Goal: Task Accomplishment & Management: Manage account settings

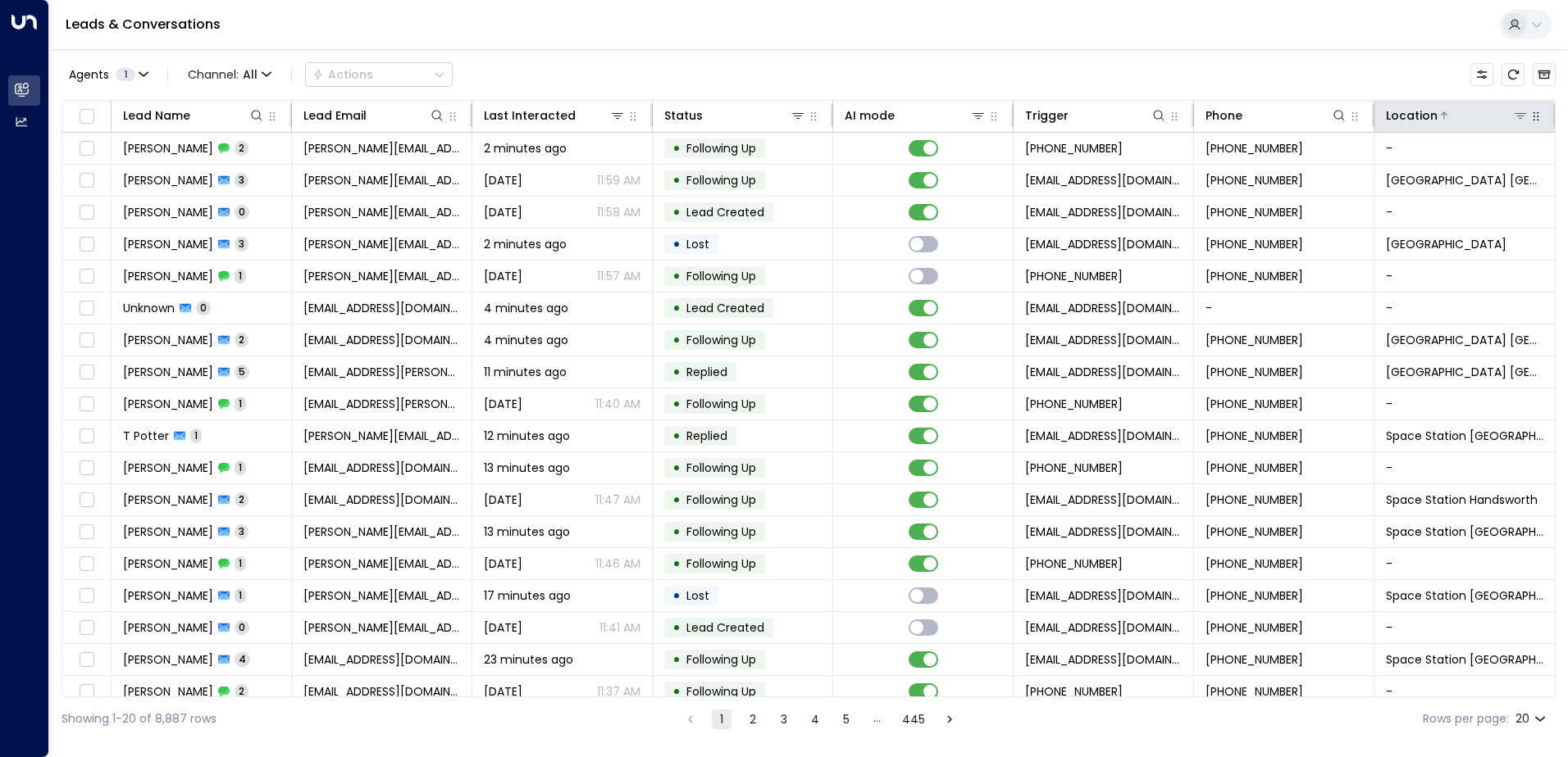
click at [1514, 116] on icon at bounding box center [1520, 116] width 12 height 6
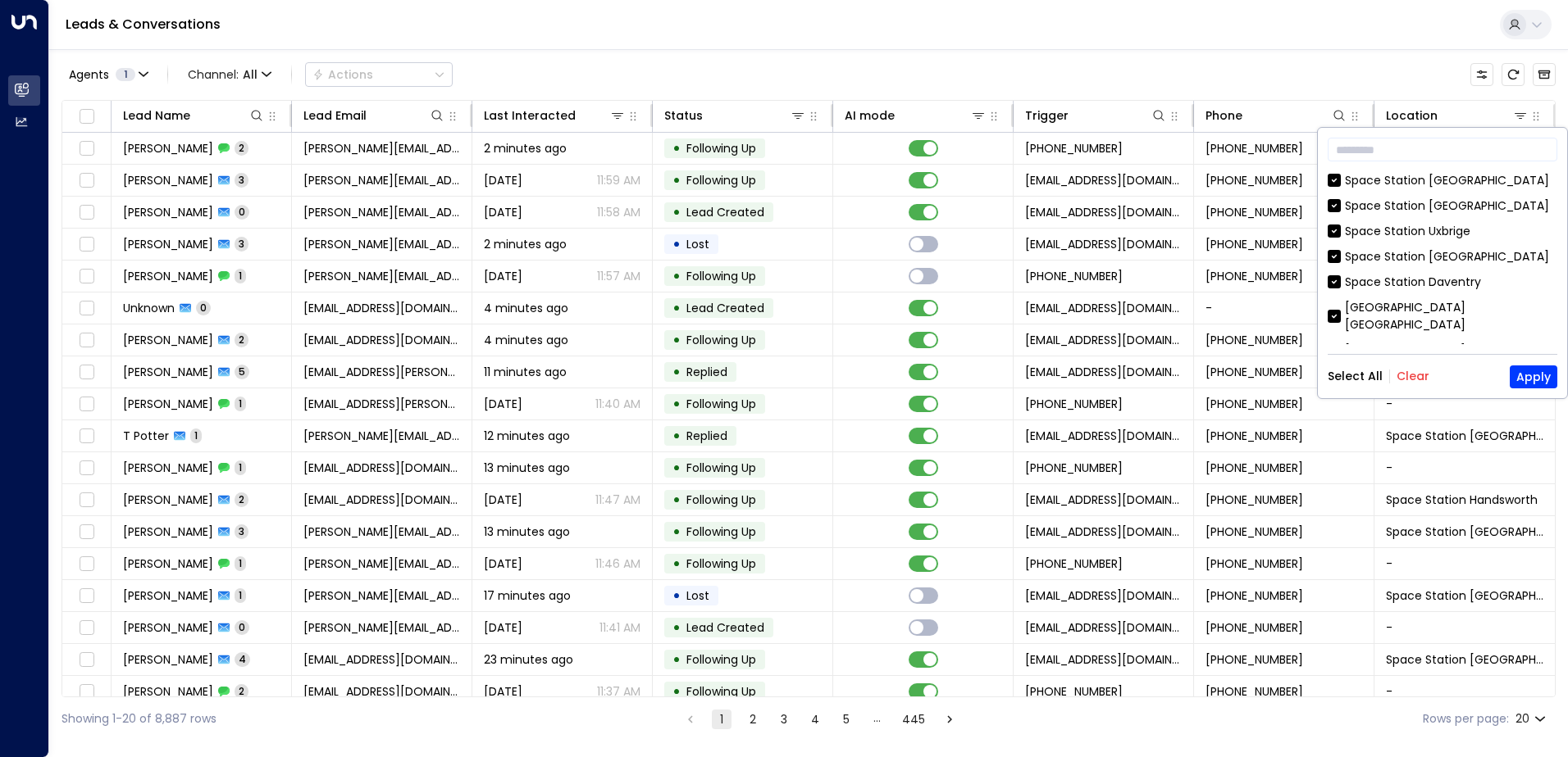
click at [1416, 376] on button "Clear" at bounding box center [1412, 376] width 32 height 13
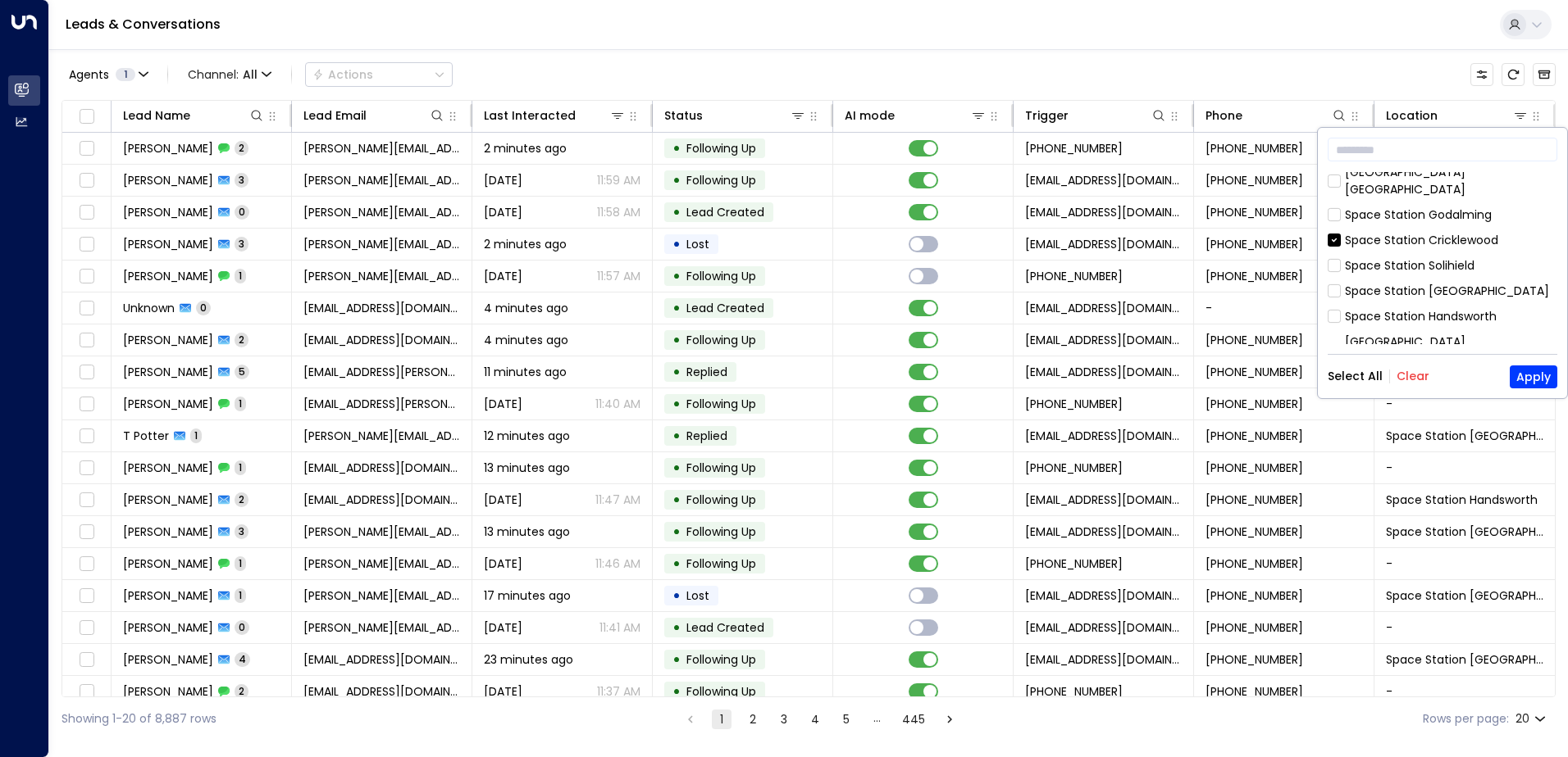
scroll to position [531, 0]
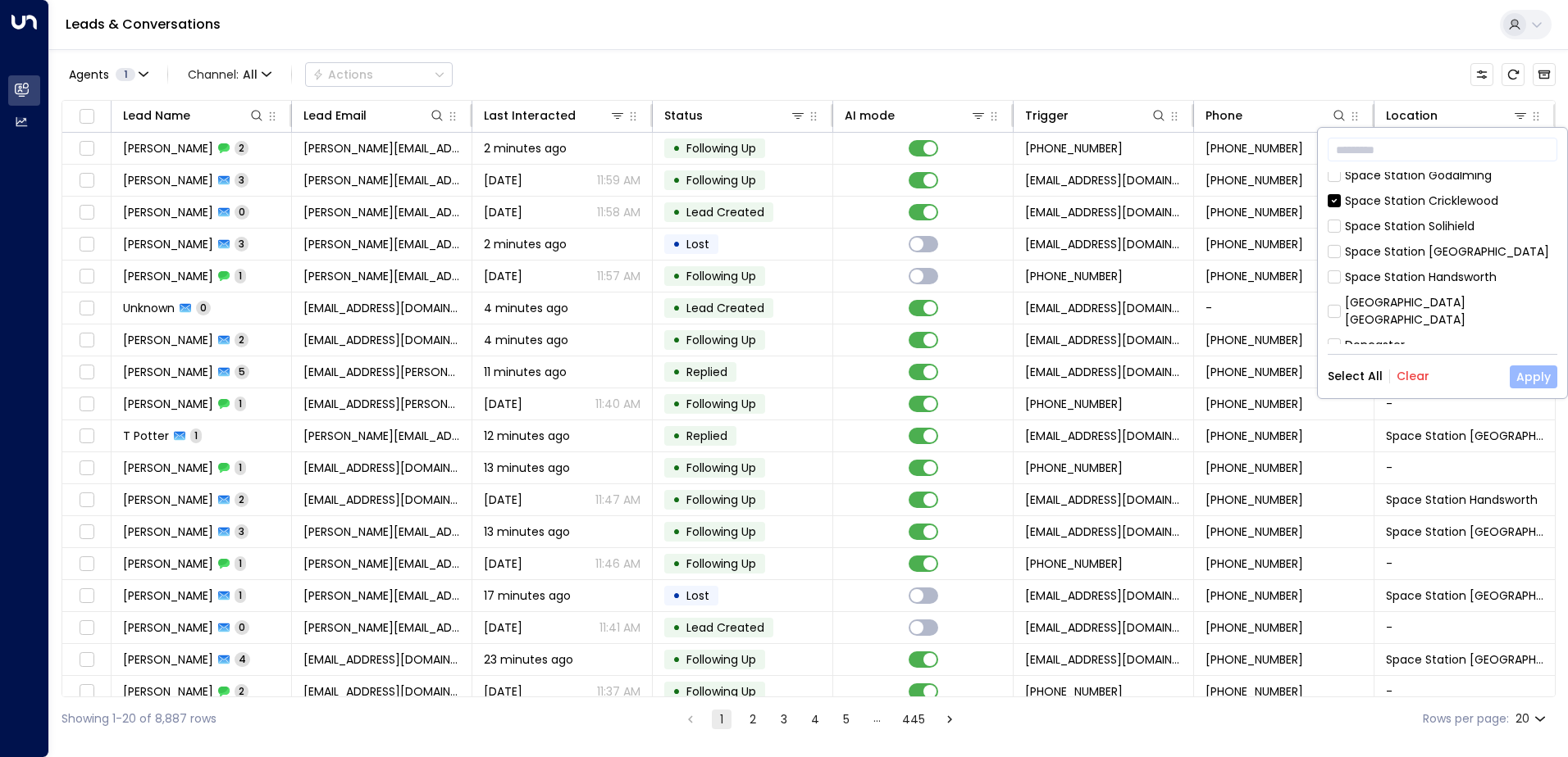
click at [1541, 377] on button "Apply" at bounding box center [1533, 377] width 47 height 23
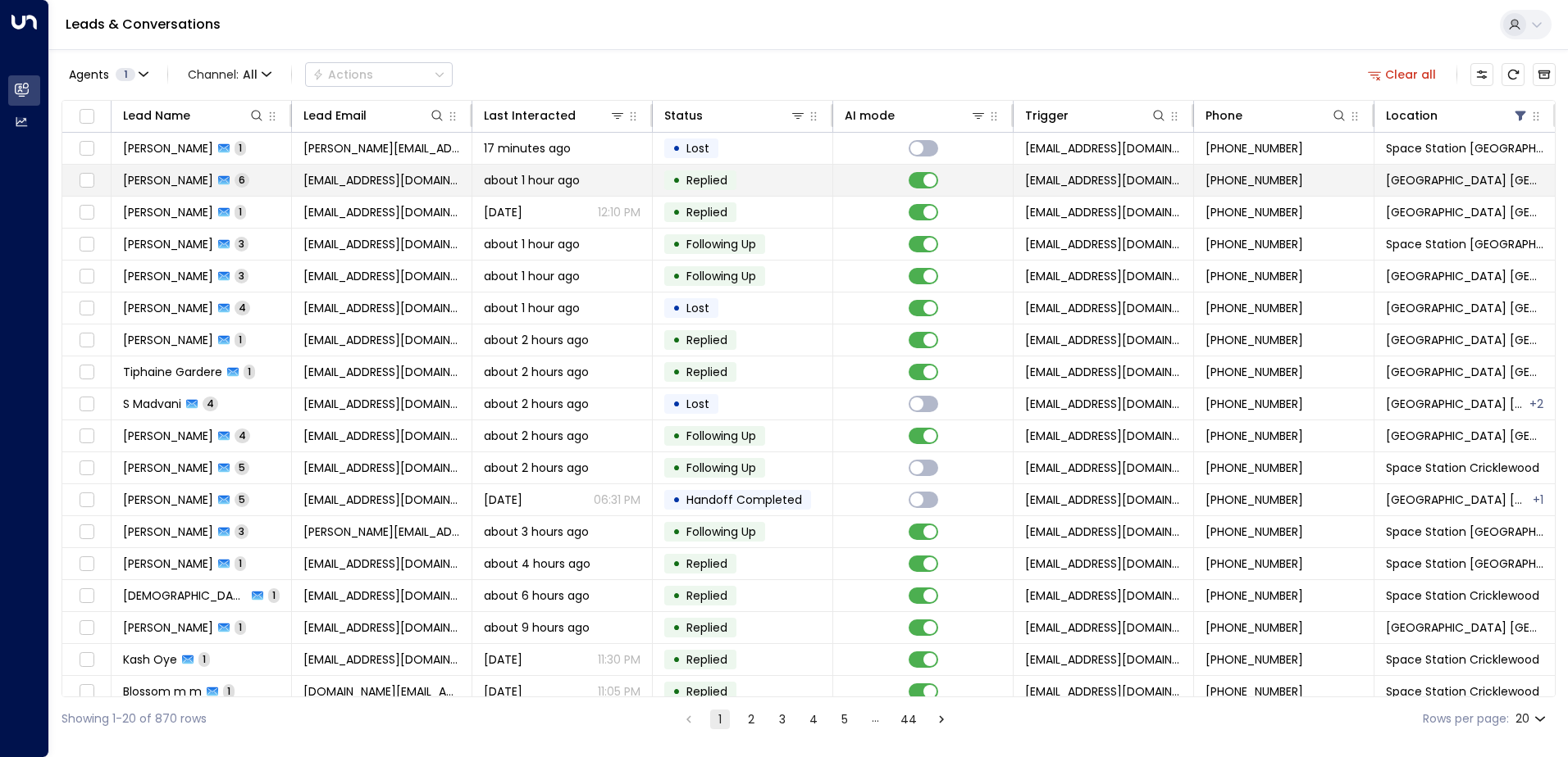
click at [302, 177] on td "[EMAIL_ADDRESS][DOMAIN_NAME]" at bounding box center [382, 180] width 181 height 31
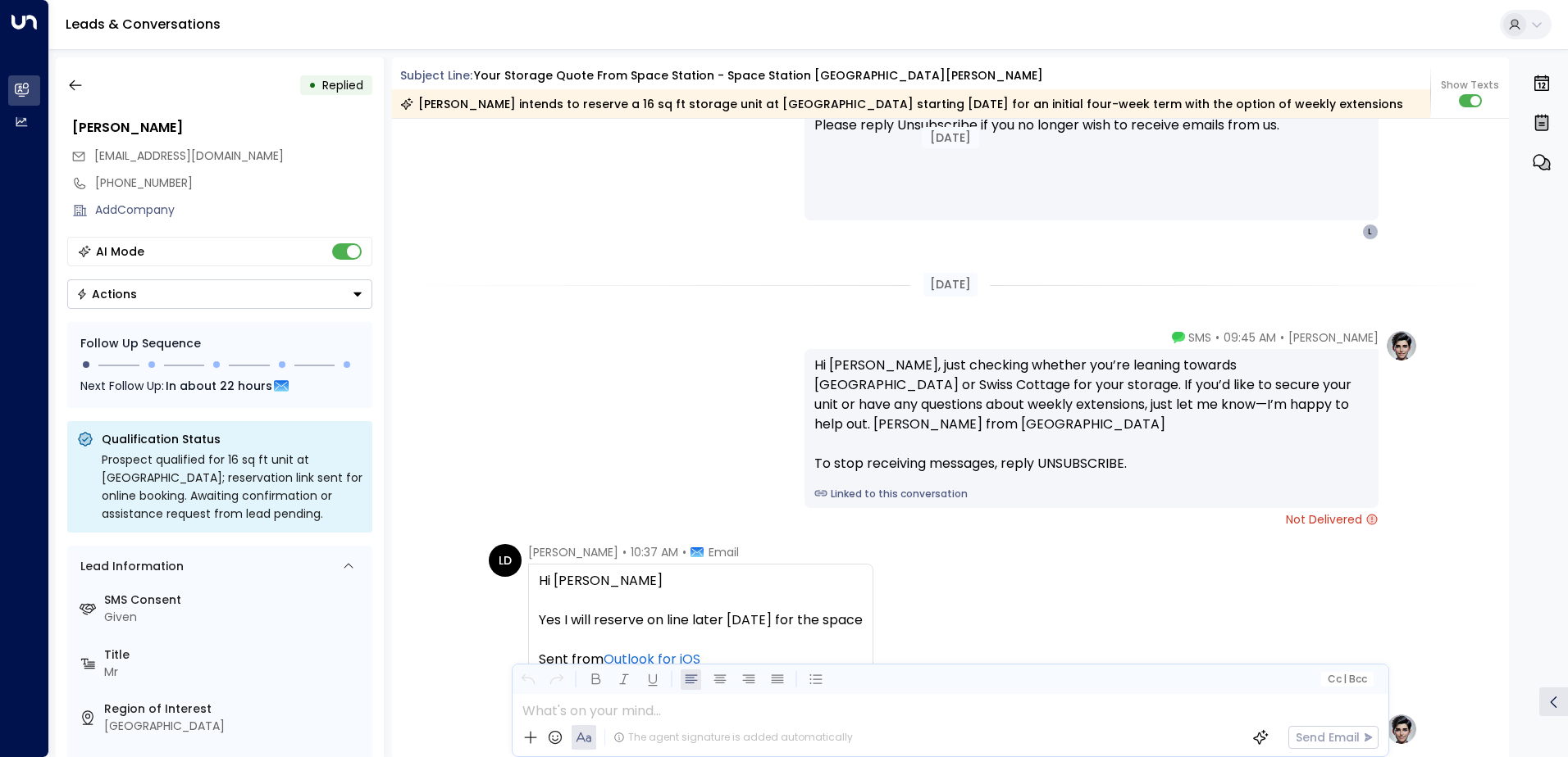
scroll to position [2595, 0]
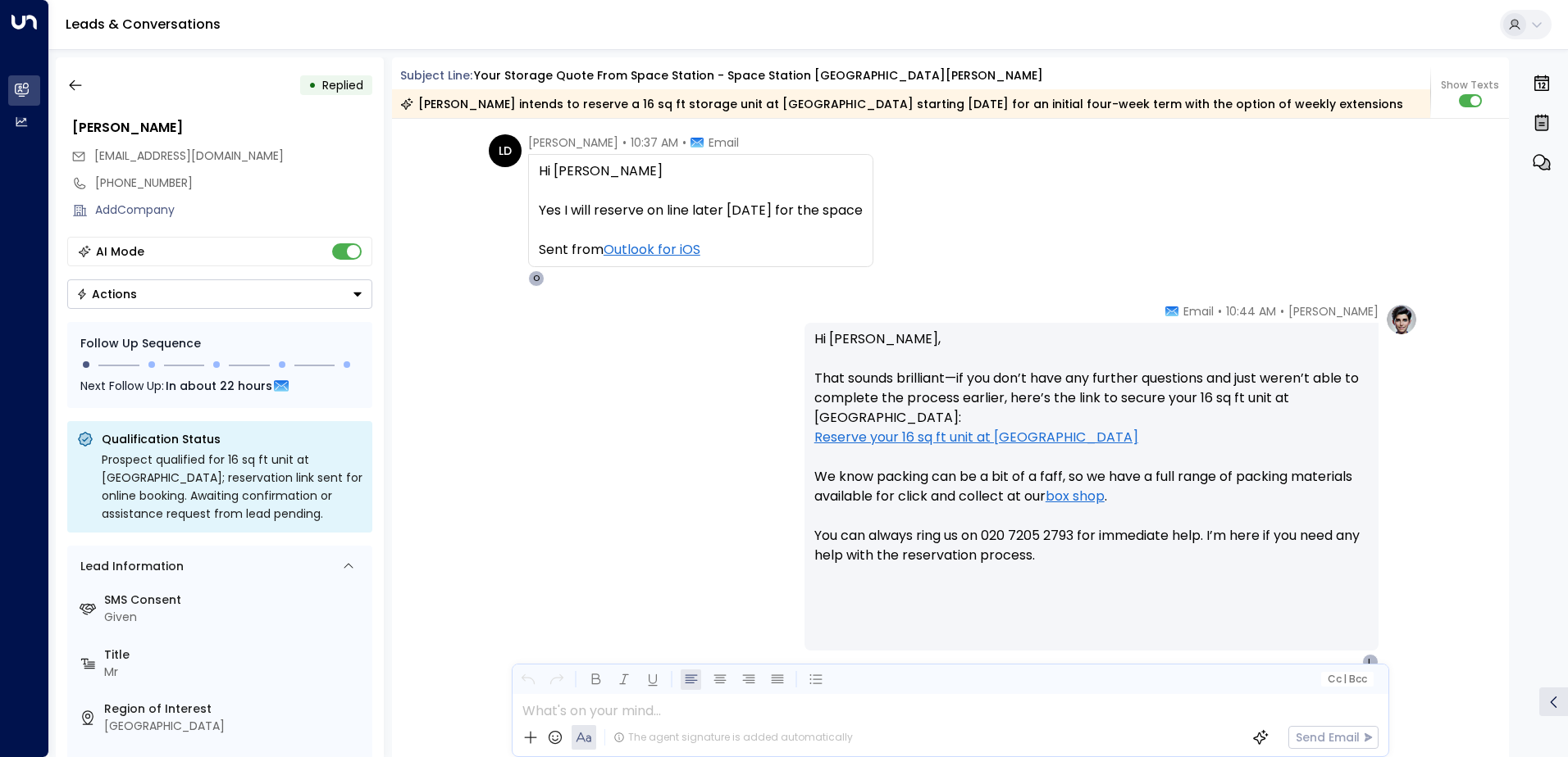
click at [350, 293] on button "Actions" at bounding box center [220, 294] width 305 height 29
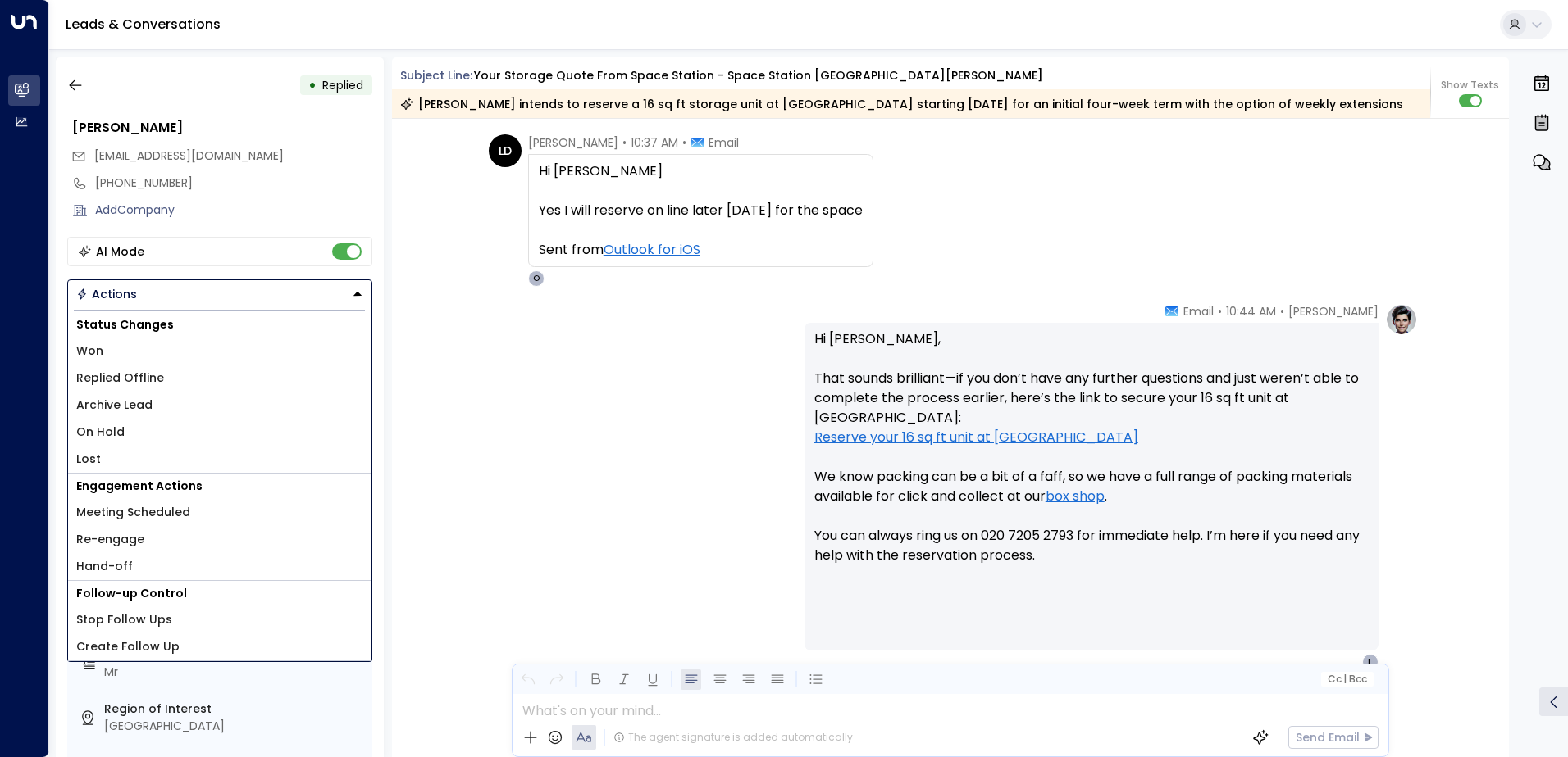
click at [151, 383] on span "Replied Offline" at bounding box center [120, 378] width 87 height 17
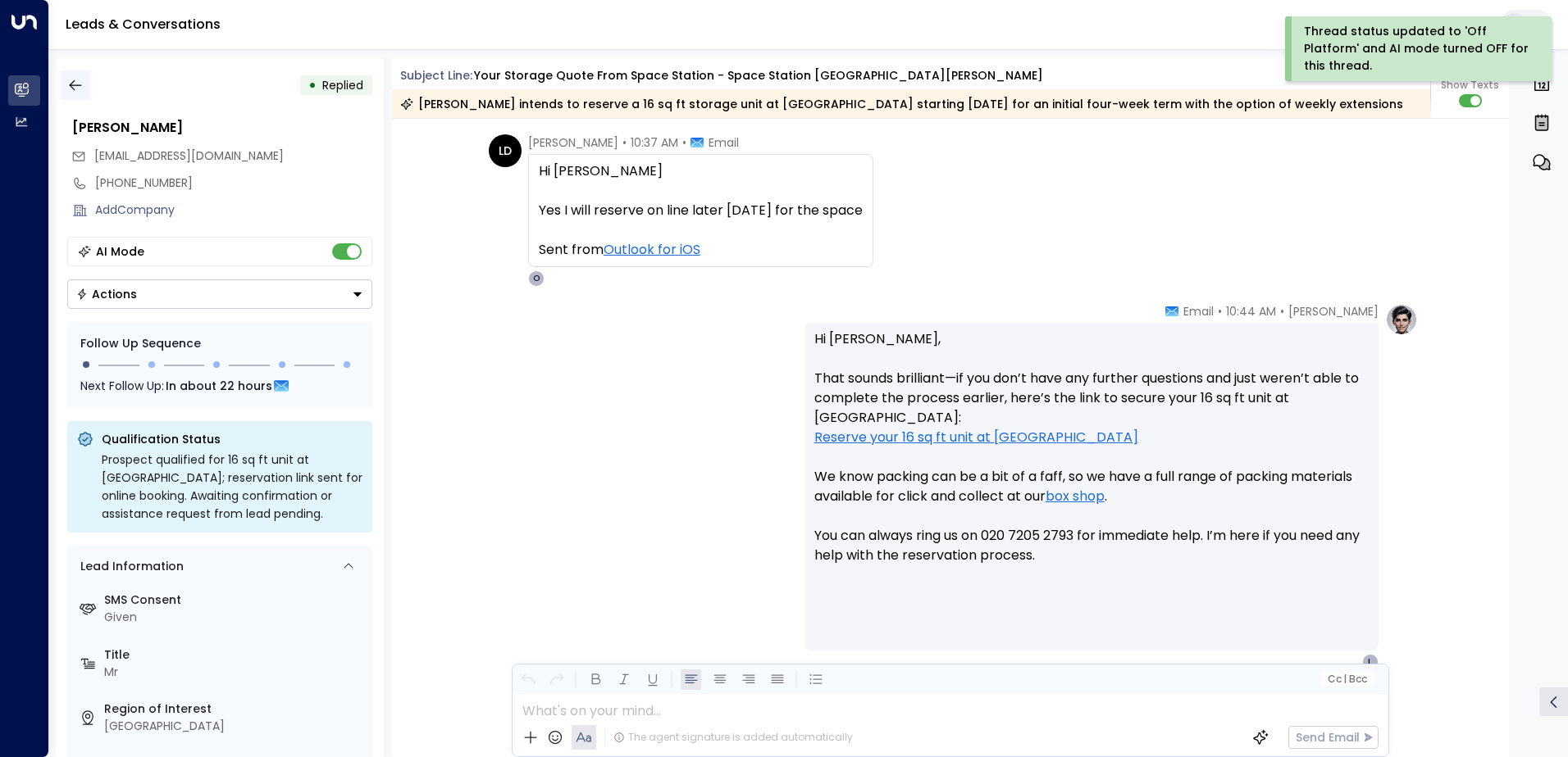
click at [68, 81] on icon "button" at bounding box center [76, 86] width 17 height 17
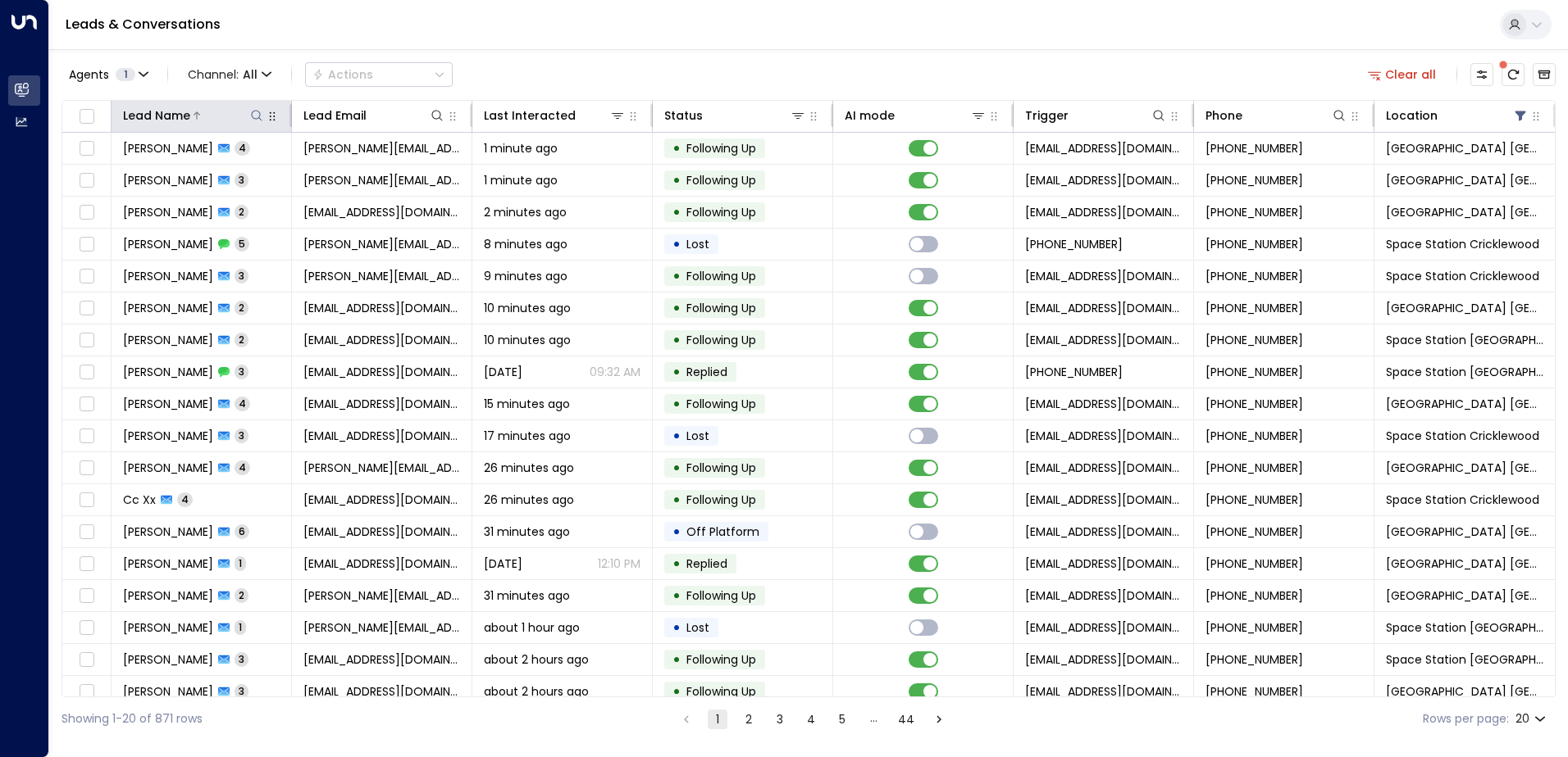
click at [258, 115] on icon at bounding box center [256, 116] width 13 height 13
type input "******"
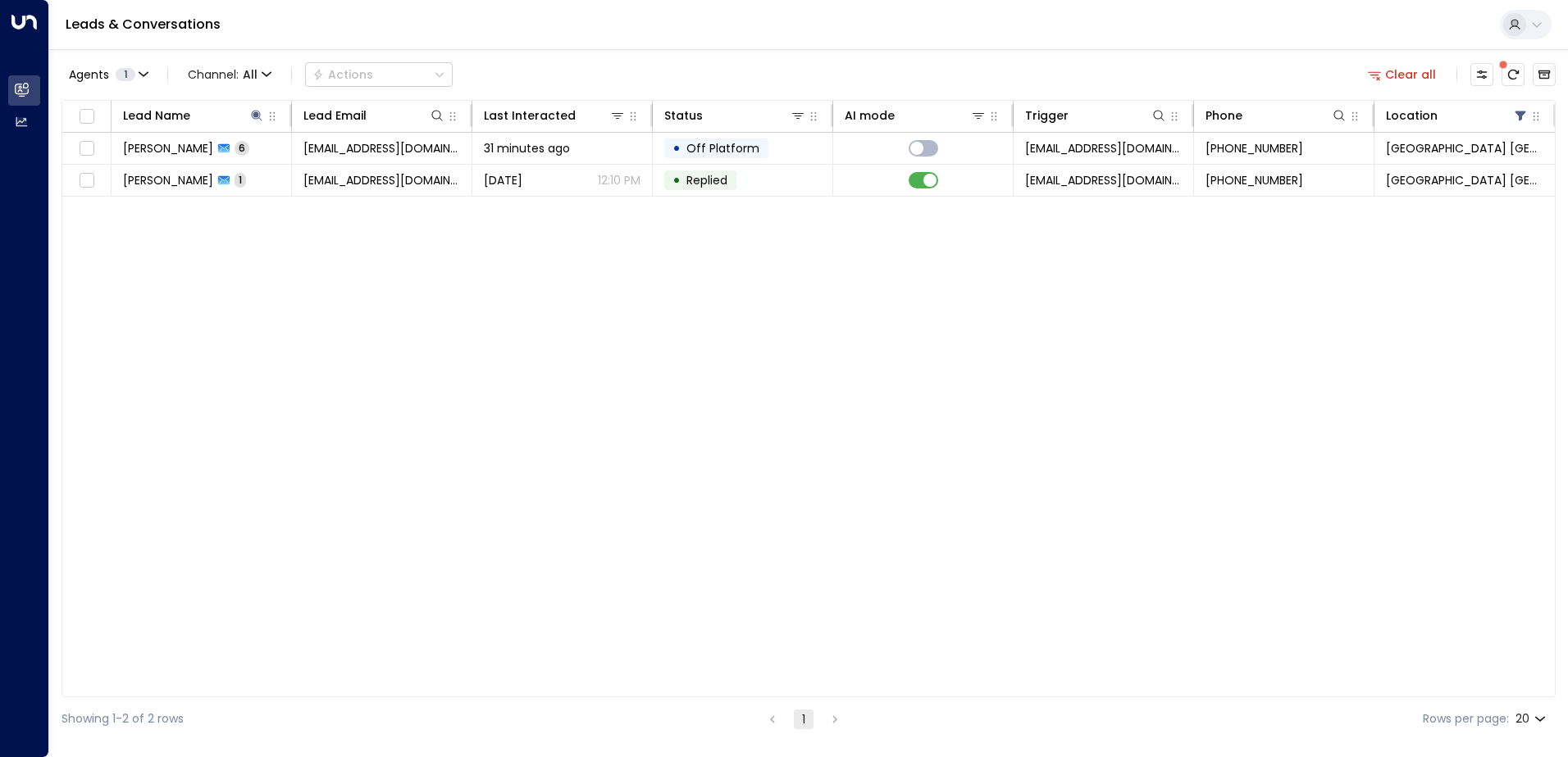
click at [563, 57] on div "Agents 1 Channel: All Actions Clear all" at bounding box center [808, 74] width 1494 height 34
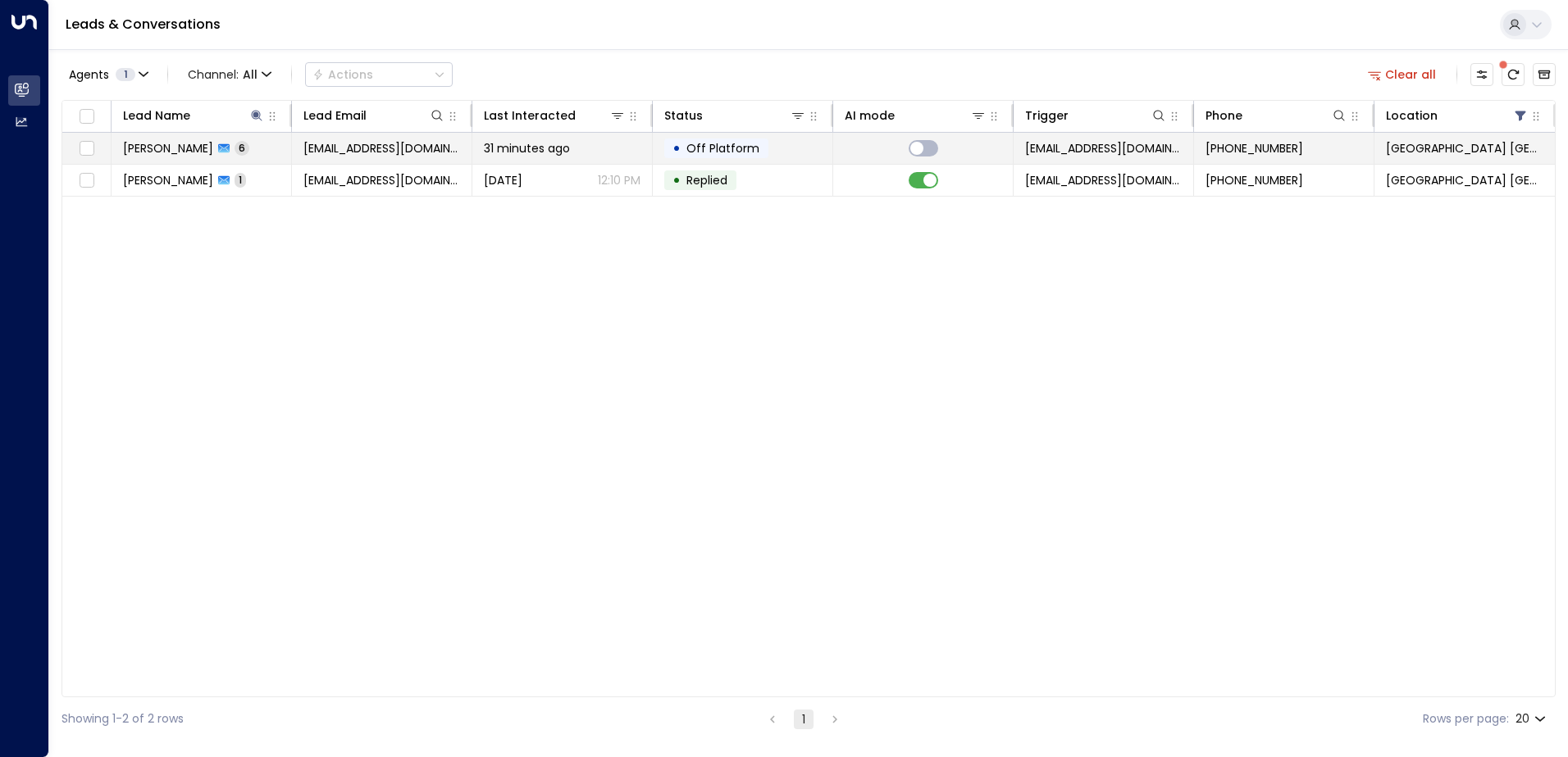
click at [176, 149] on span "[PERSON_NAME]" at bounding box center [168, 148] width 90 height 17
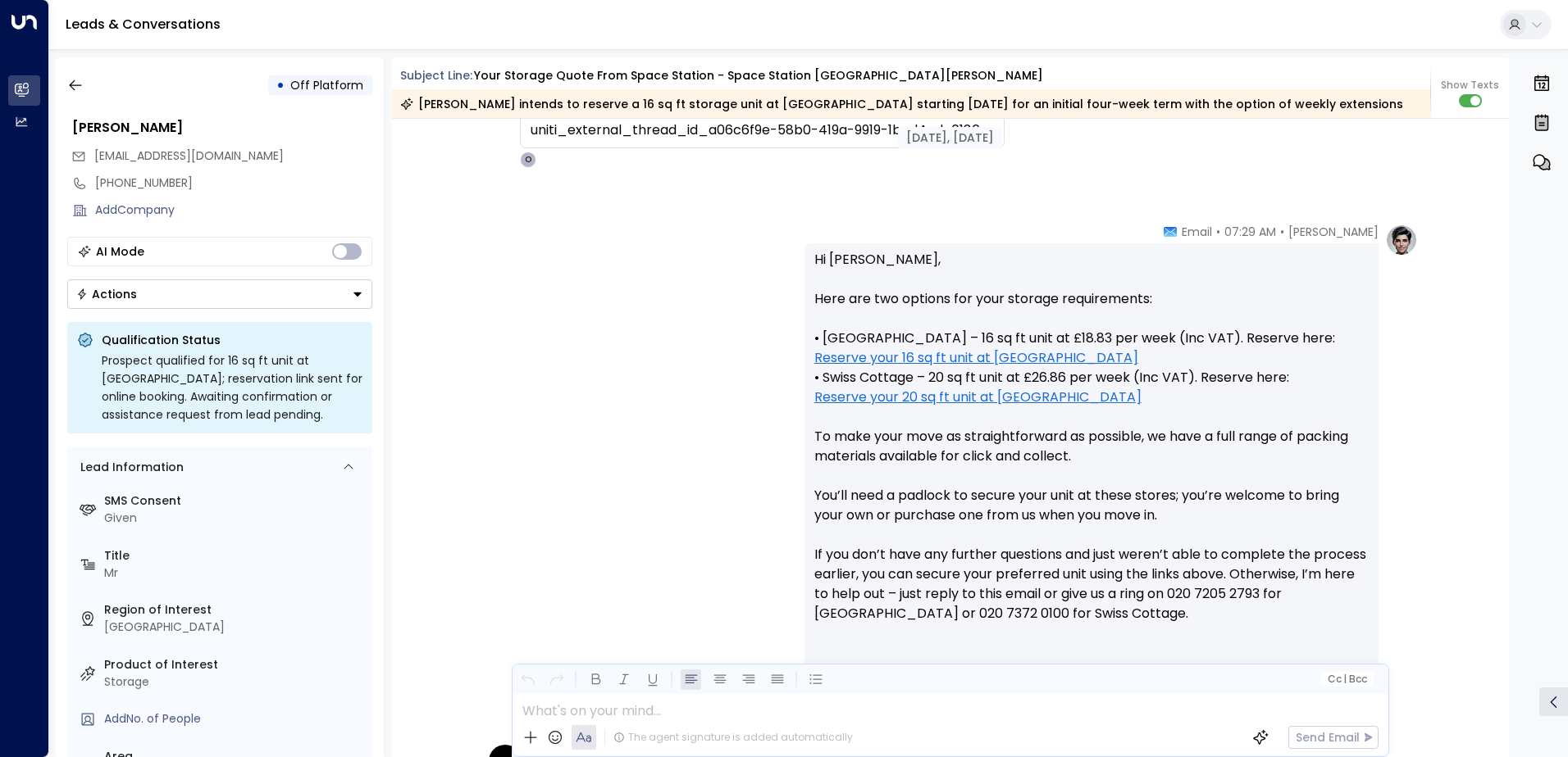
scroll to position [983, 0]
